Goal: Navigation & Orientation: Find specific page/section

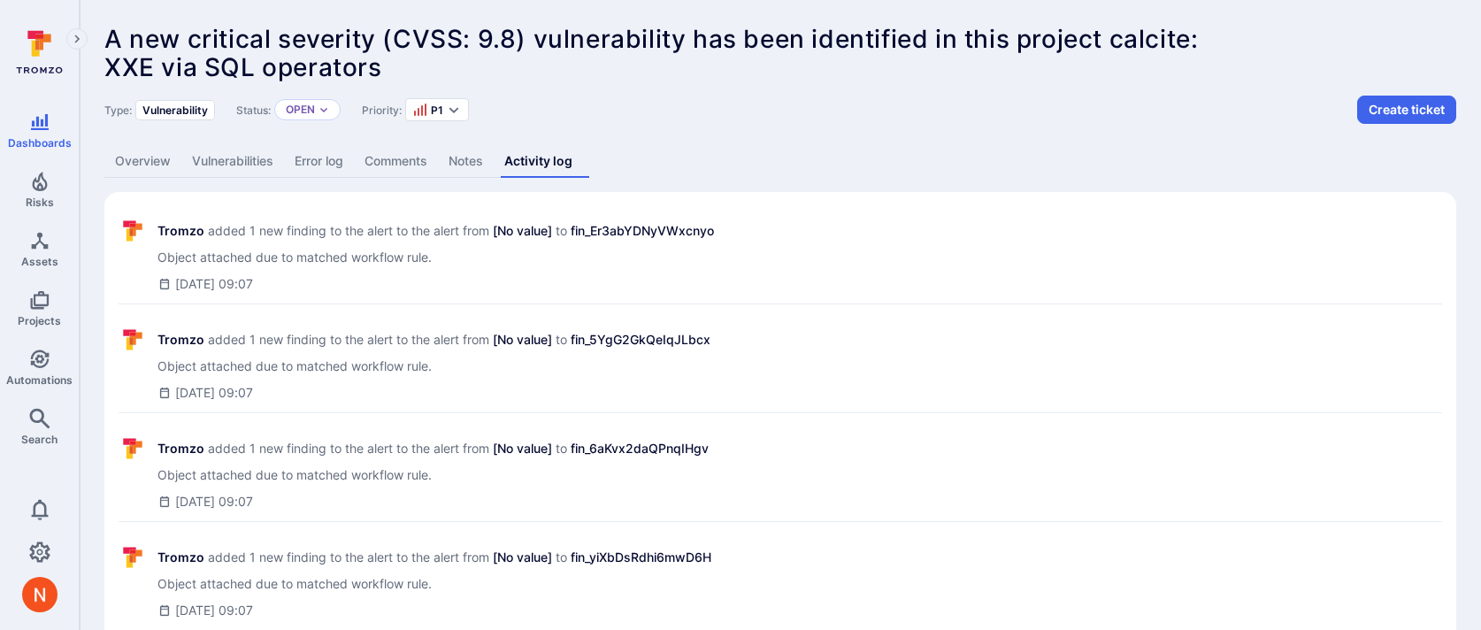
scroll to position [803, 0]
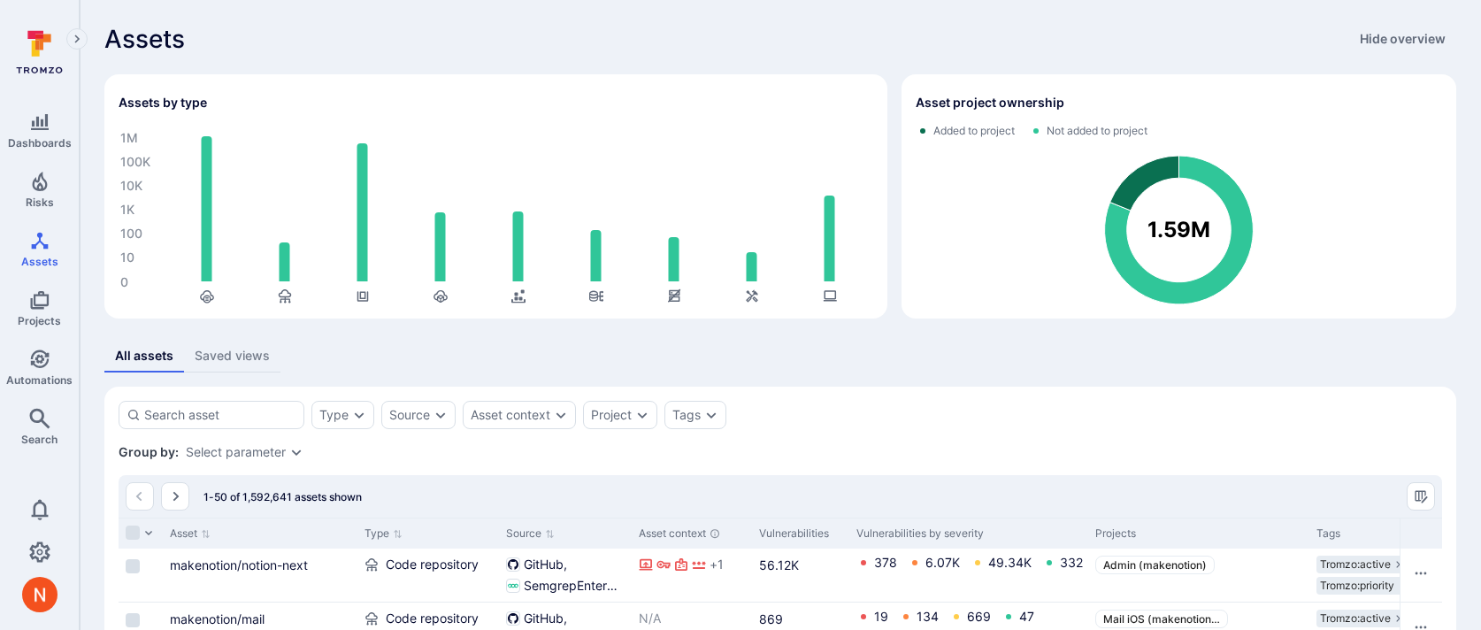
scroll to position [76, 0]
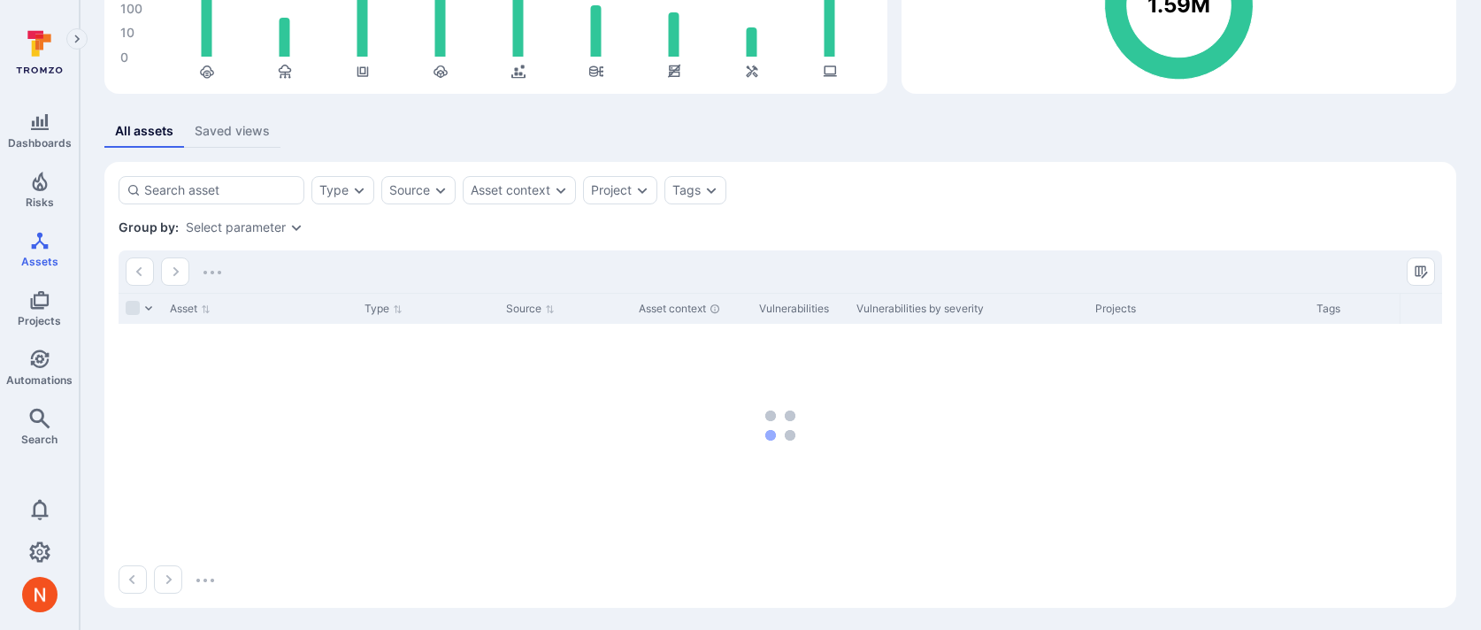
scroll to position [227, 0]
